Goal: Navigation & Orientation: Find specific page/section

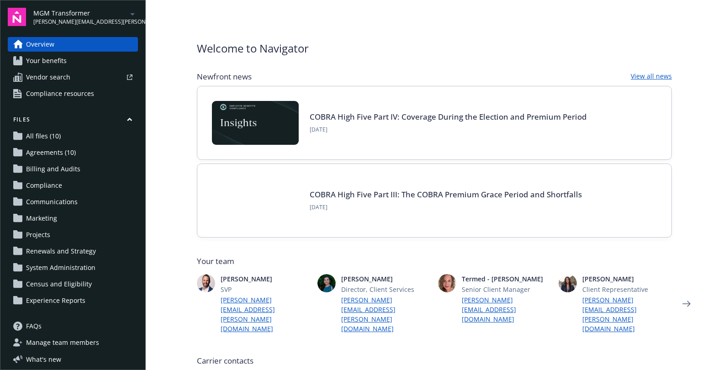
scroll to position [120, 0]
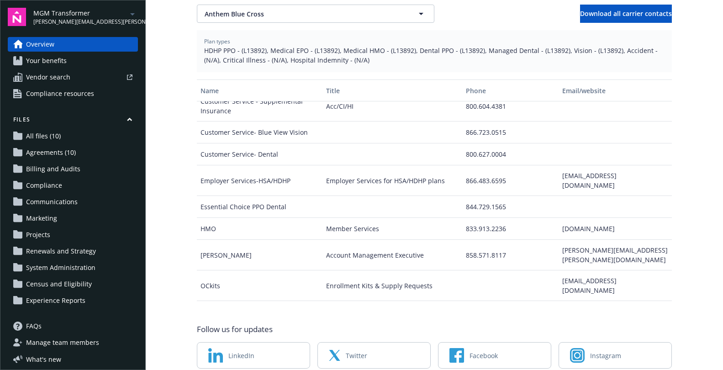
click at [82, 21] on span "[PERSON_NAME][EMAIL_ADDRESS][PERSON_NAME][DOMAIN_NAME]" at bounding box center [80, 22] width 94 height 8
